Goal: Task Accomplishment & Management: Use online tool/utility

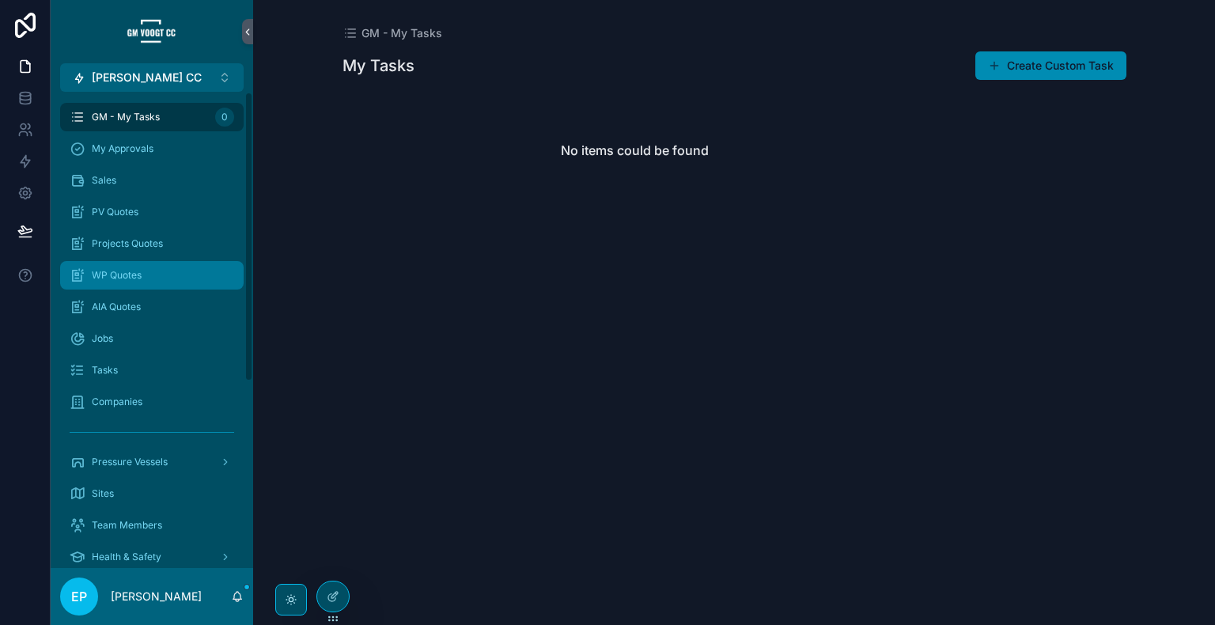
click at [148, 275] on div "WP Quotes" at bounding box center [152, 275] width 165 height 25
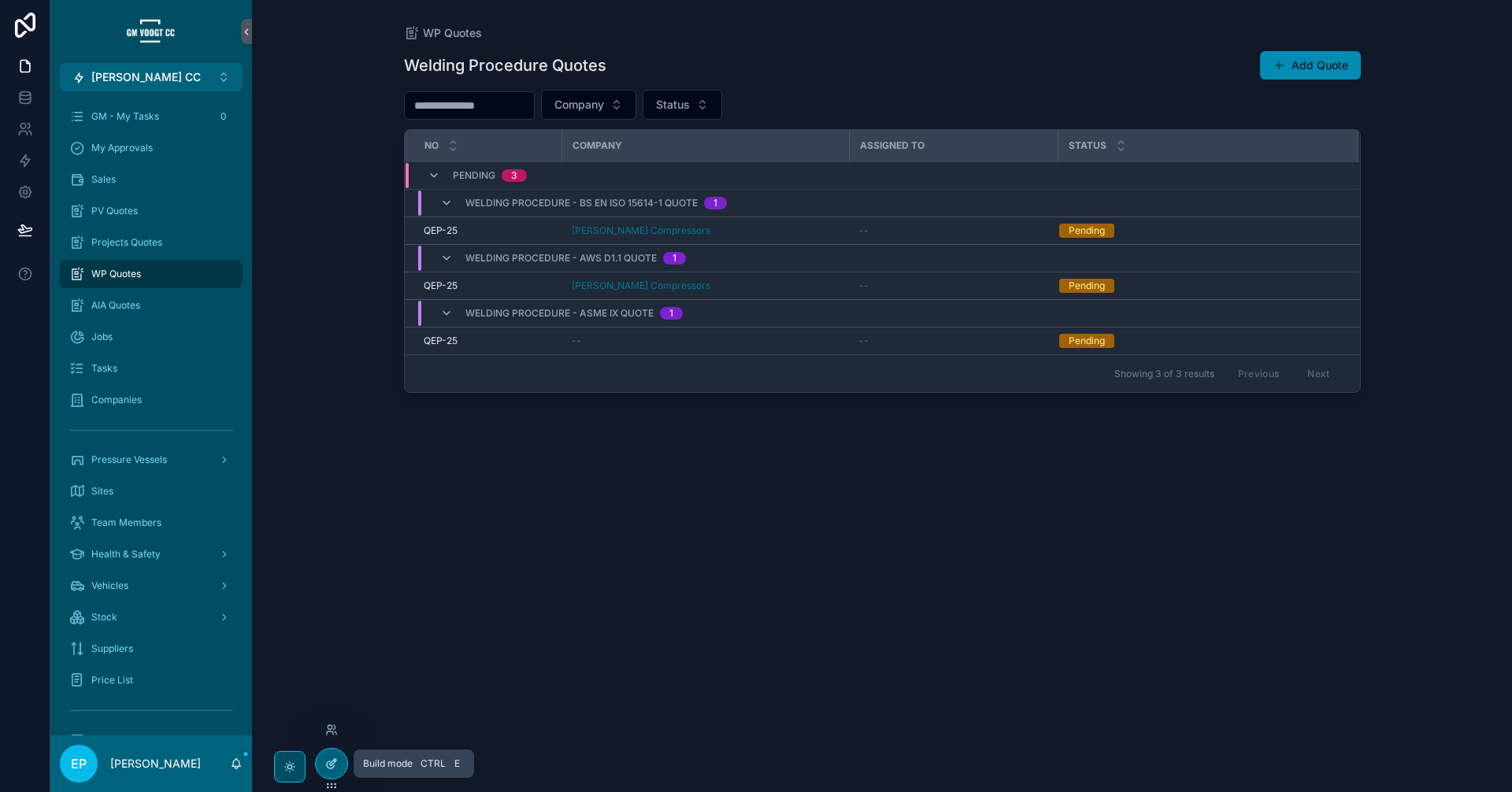
click at [326, 621] on icon at bounding box center [331, 763] width 13 height 13
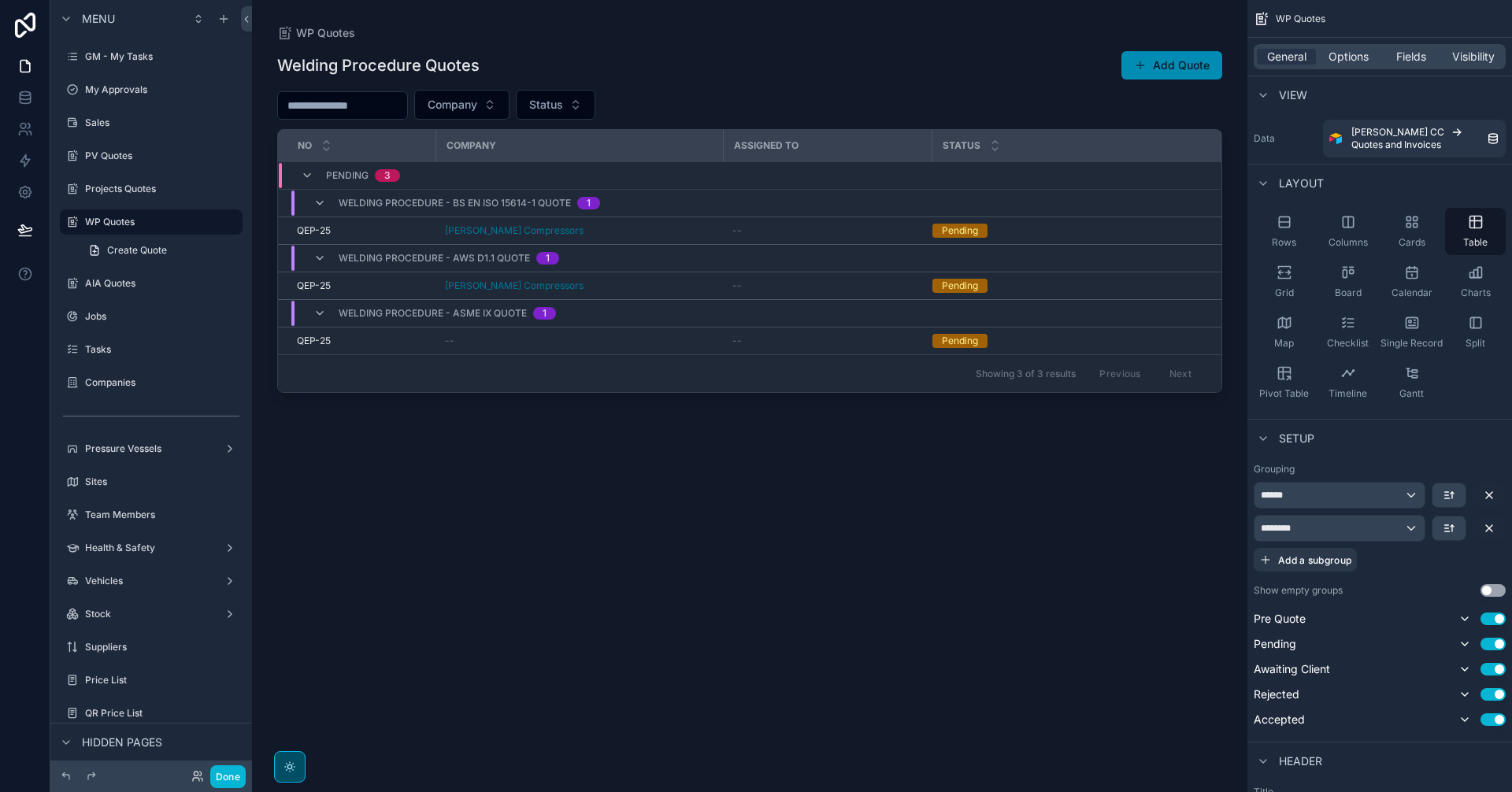
click at [738, 522] on div "scrollable content" at bounding box center [750, 386] width 995 height 773
click at [688, 255] on div "Welding Procedure - AWS D1.1 Quote 1" at bounding box center [604, 258] width 652 height 25
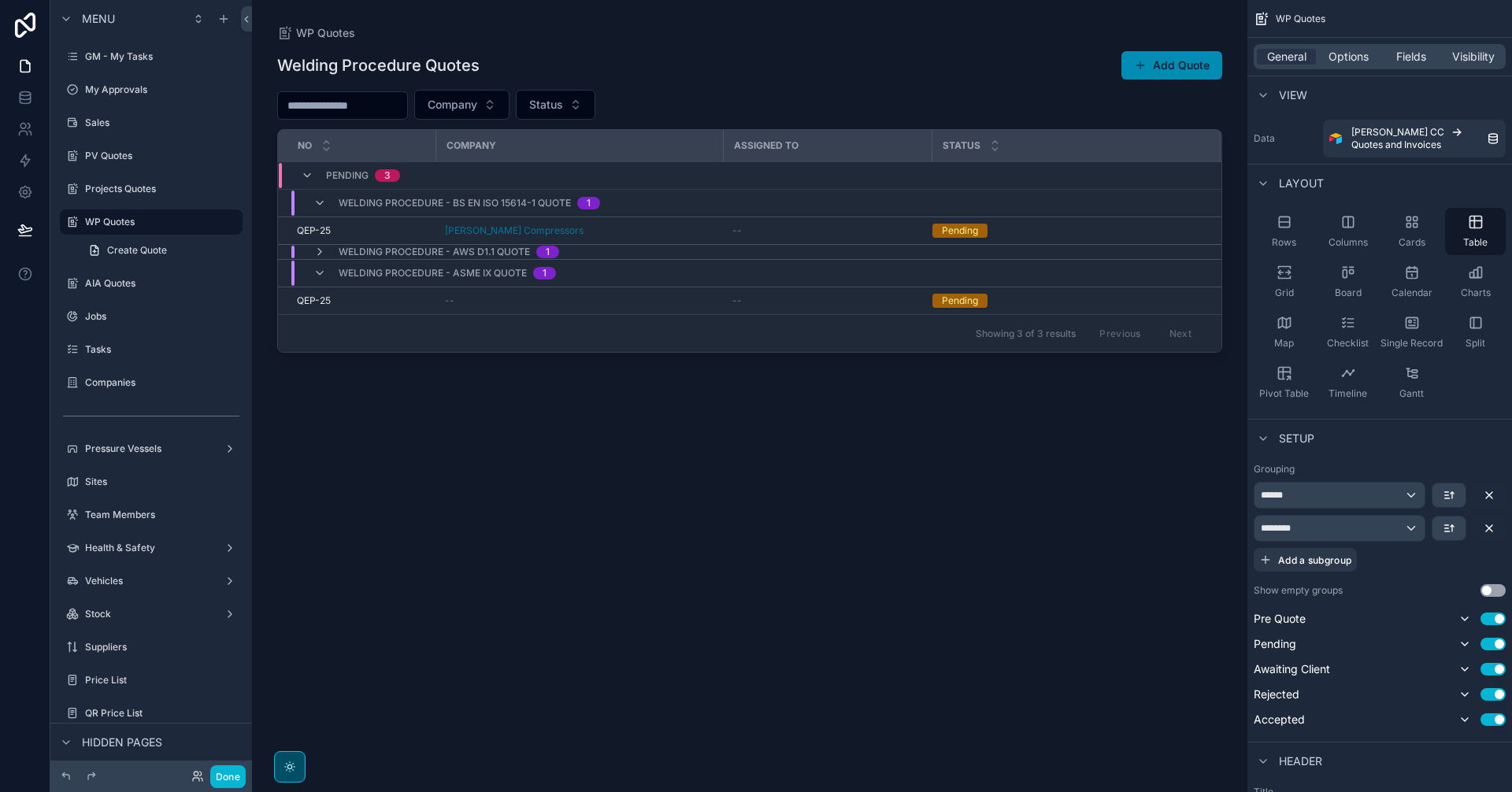
click at [688, 255] on div "Welding Procedure - AWS D1.1 Quote 1" at bounding box center [604, 252] width 652 height 13
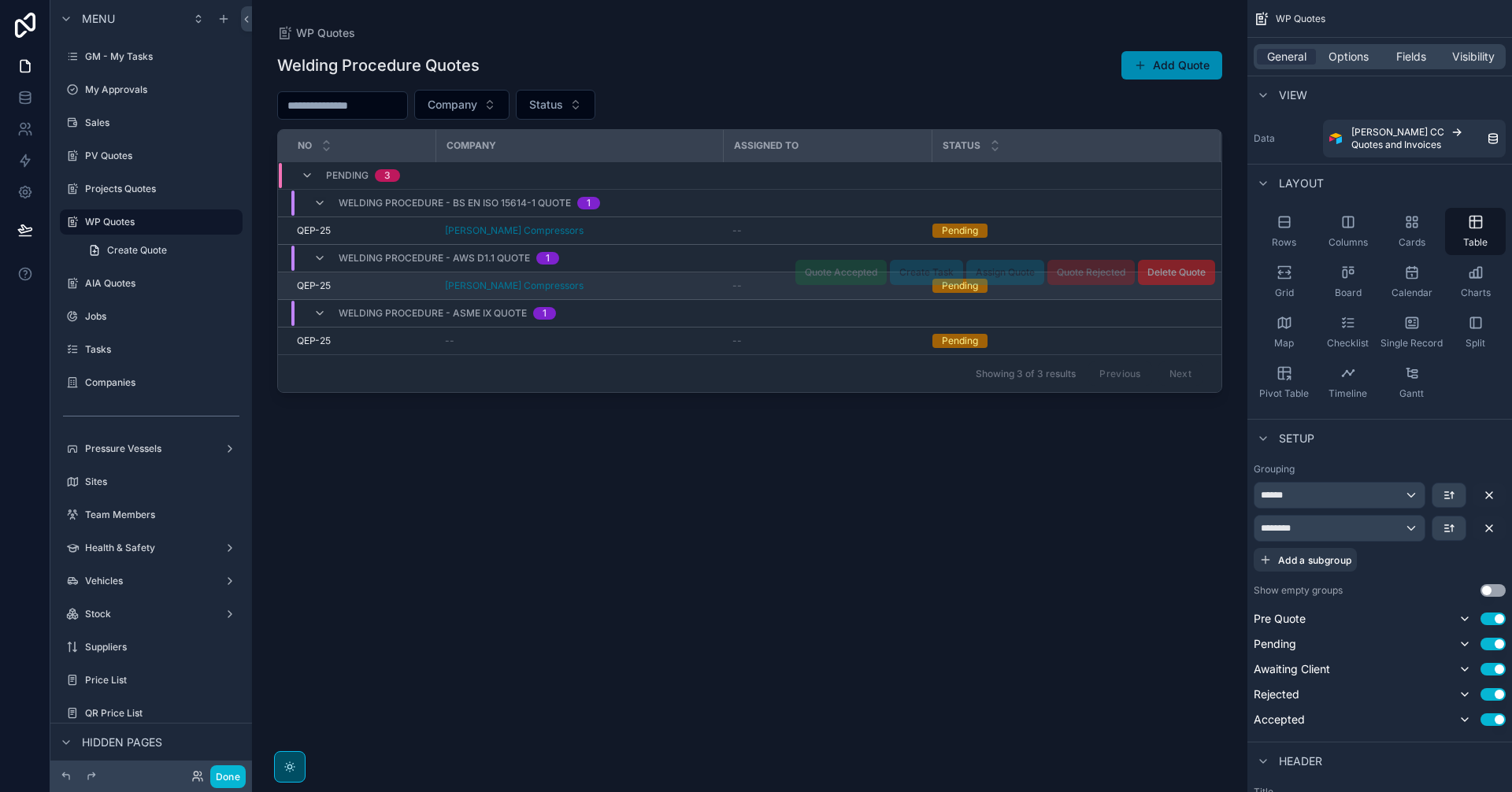
click at [697, 295] on td "[PERSON_NAME] Compressors" at bounding box center [579, 287] width 288 height 28
click at [655, 285] on div "[PERSON_NAME] Compressors" at bounding box center [579, 286] width 269 height 13
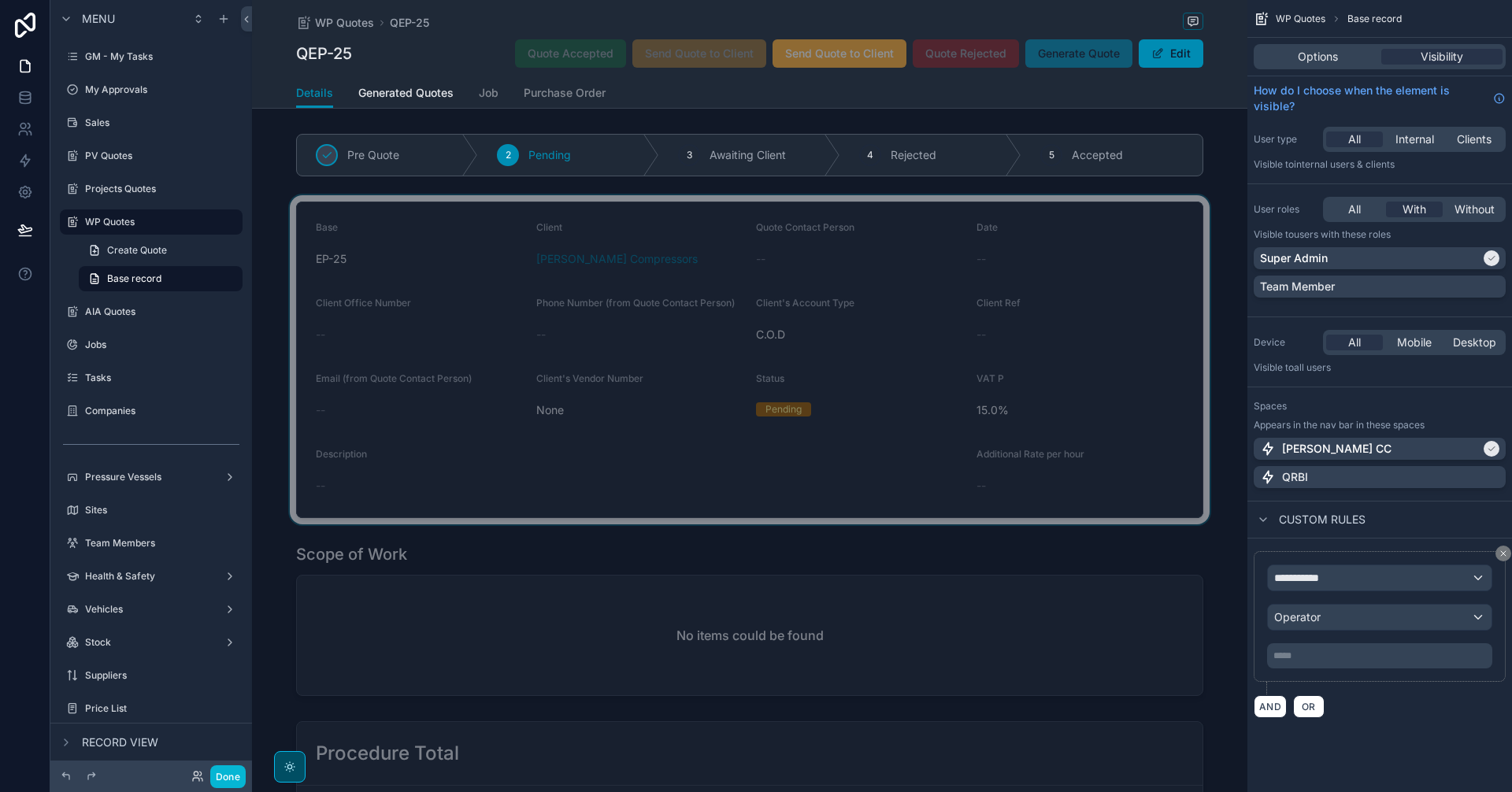
click at [962, 409] on div "scrollable content" at bounding box center [750, 359] width 995 height 329
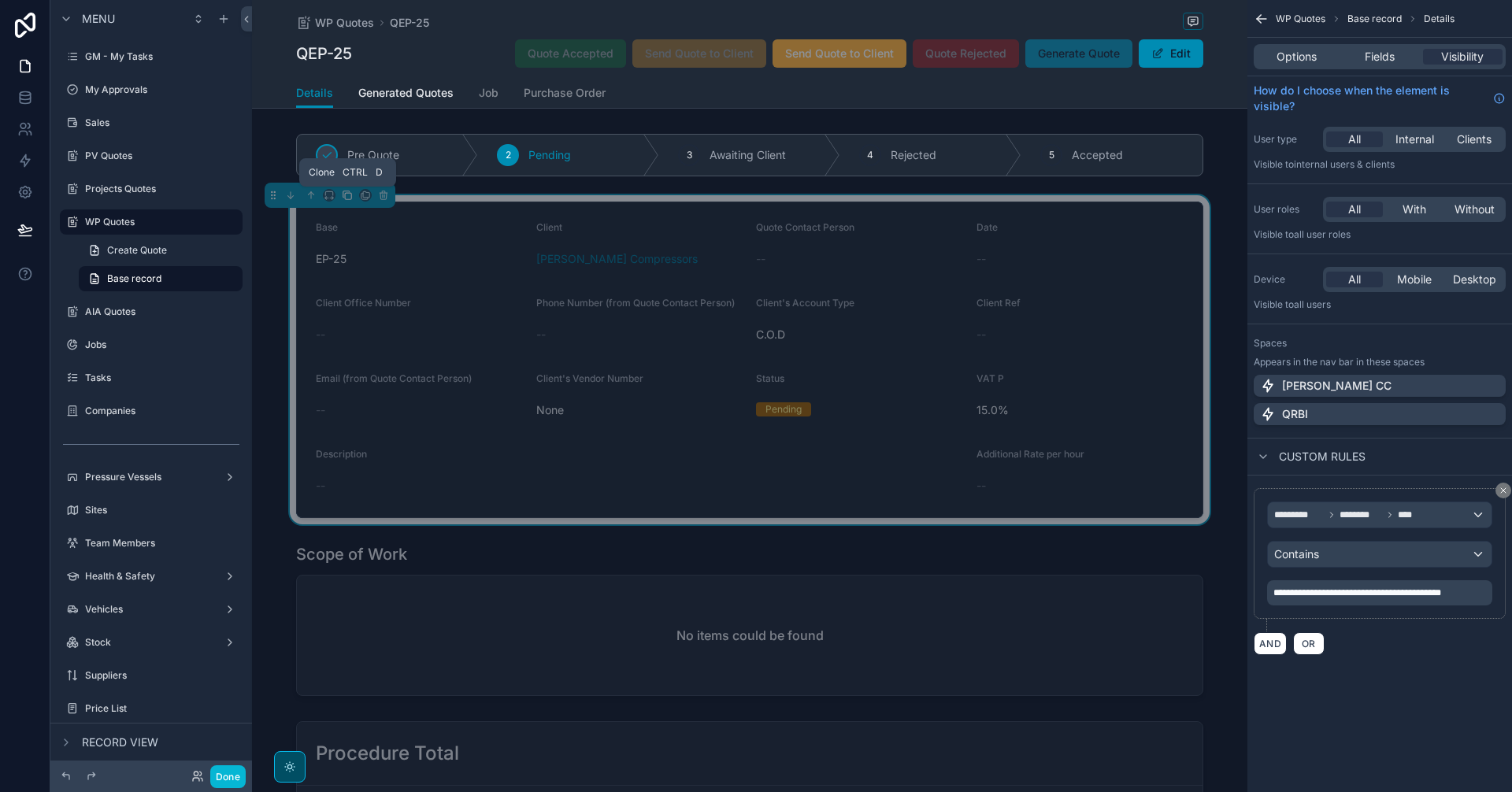
click at [343, 198] on icon "scrollable content" at bounding box center [346, 194] width 6 height 6
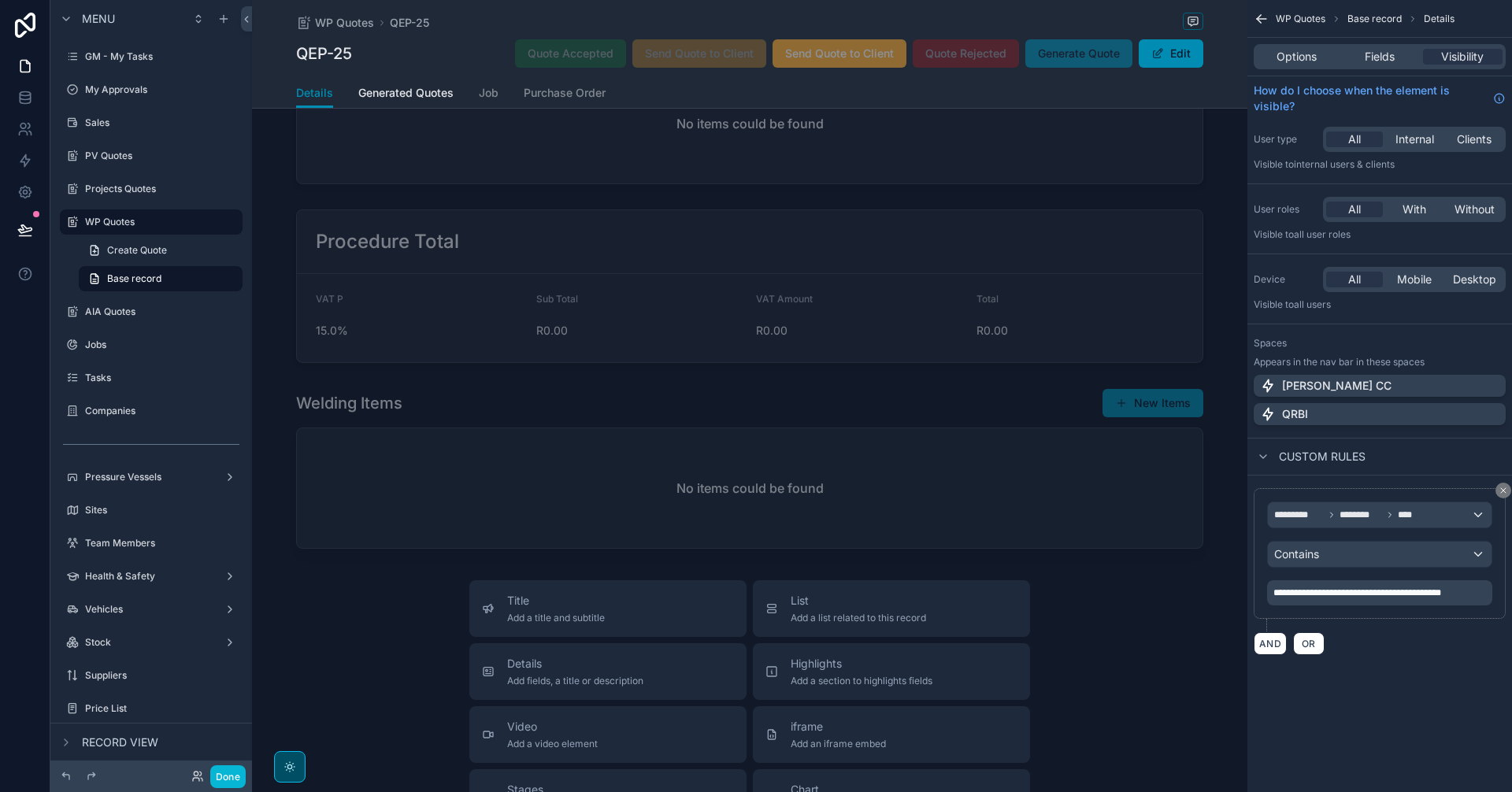
scroll to position [972, 0]
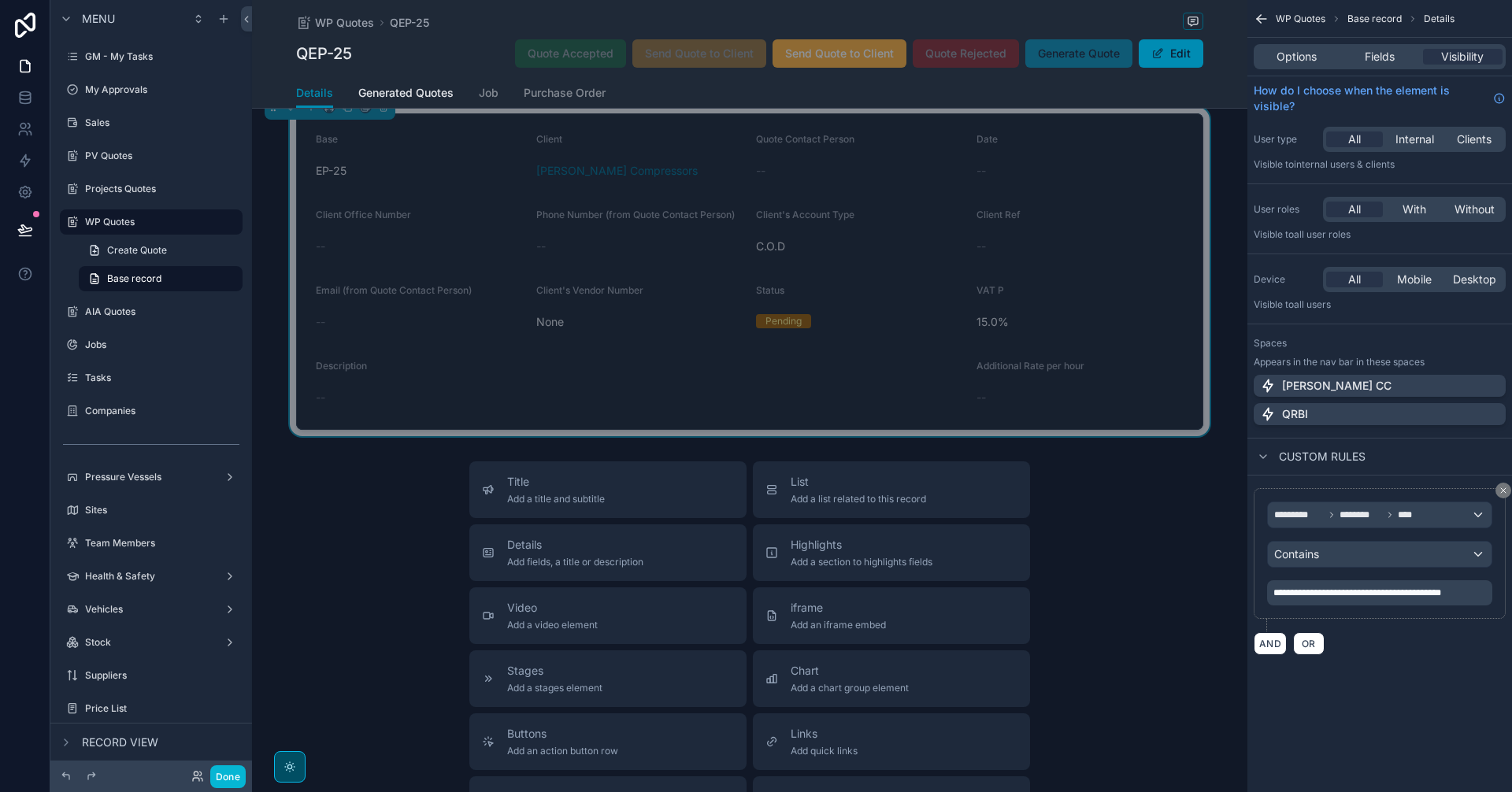
click at [1209, 598] on p "**********" at bounding box center [1382, 593] width 216 height 13
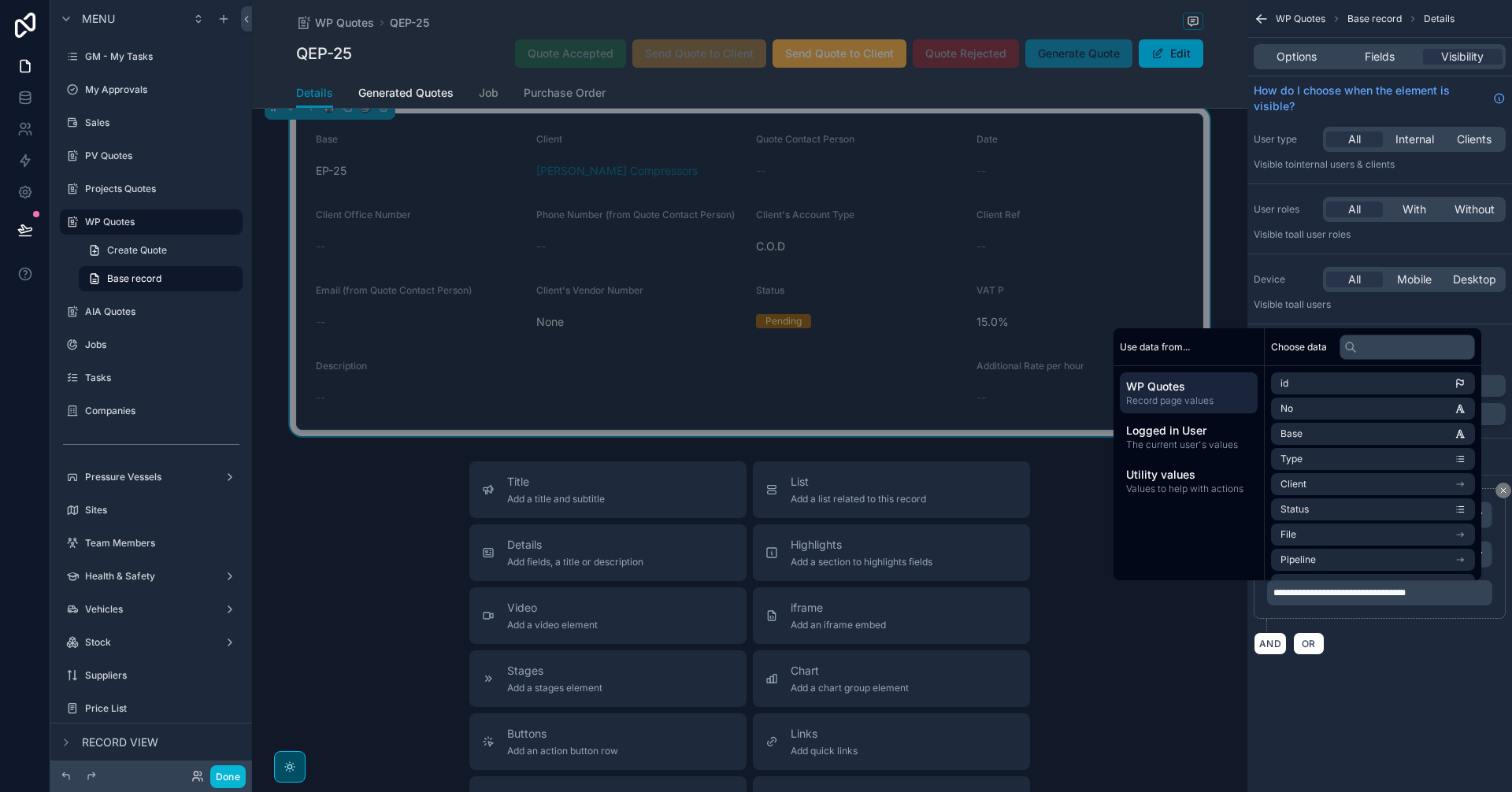
click at [1209, 621] on div "AND OR" at bounding box center [1380, 644] width 252 height 24
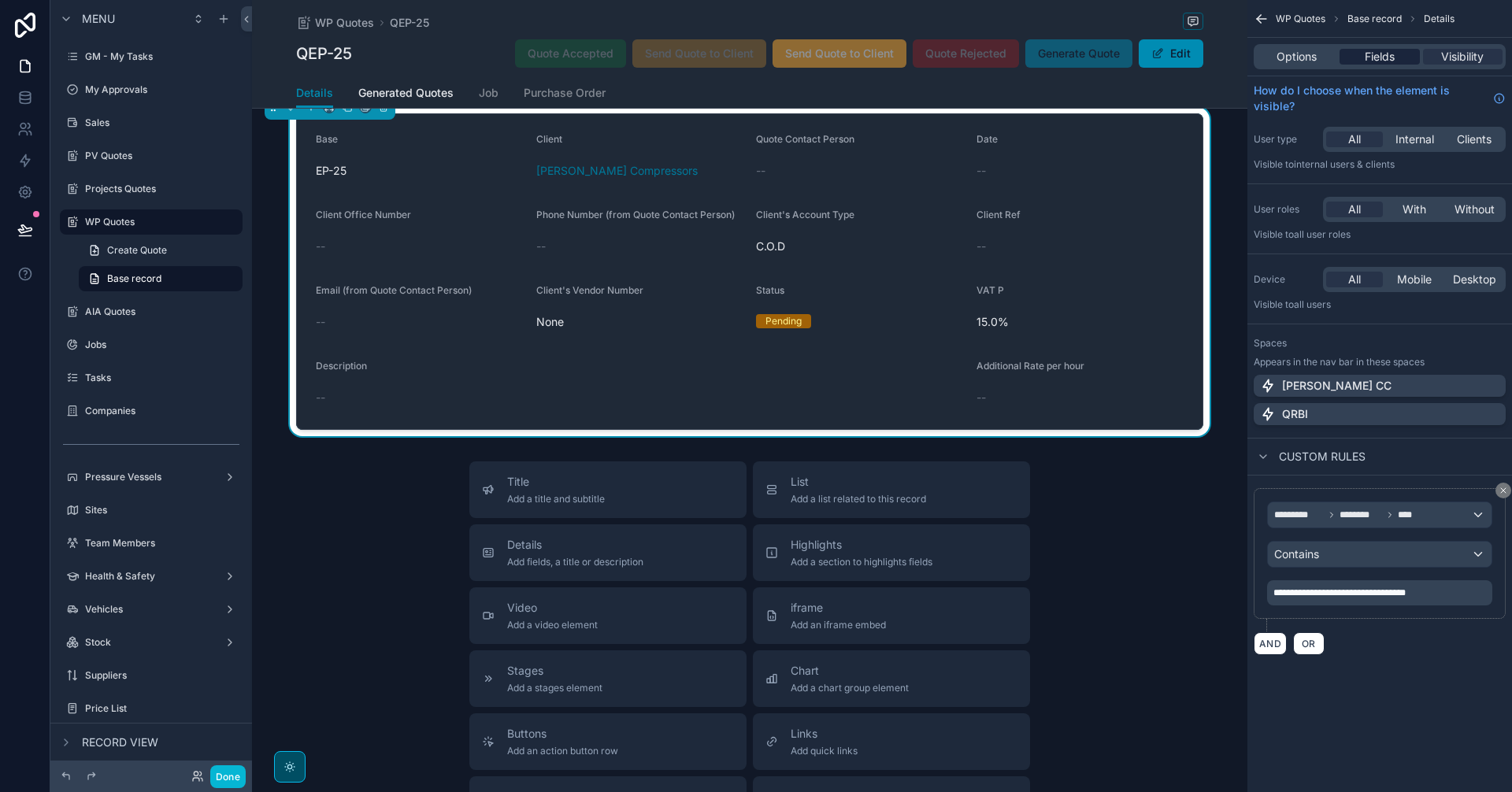
click at [1209, 55] on span "Fields" at bounding box center [1380, 57] width 30 height 16
